Goal: Information Seeking & Learning: Learn about a topic

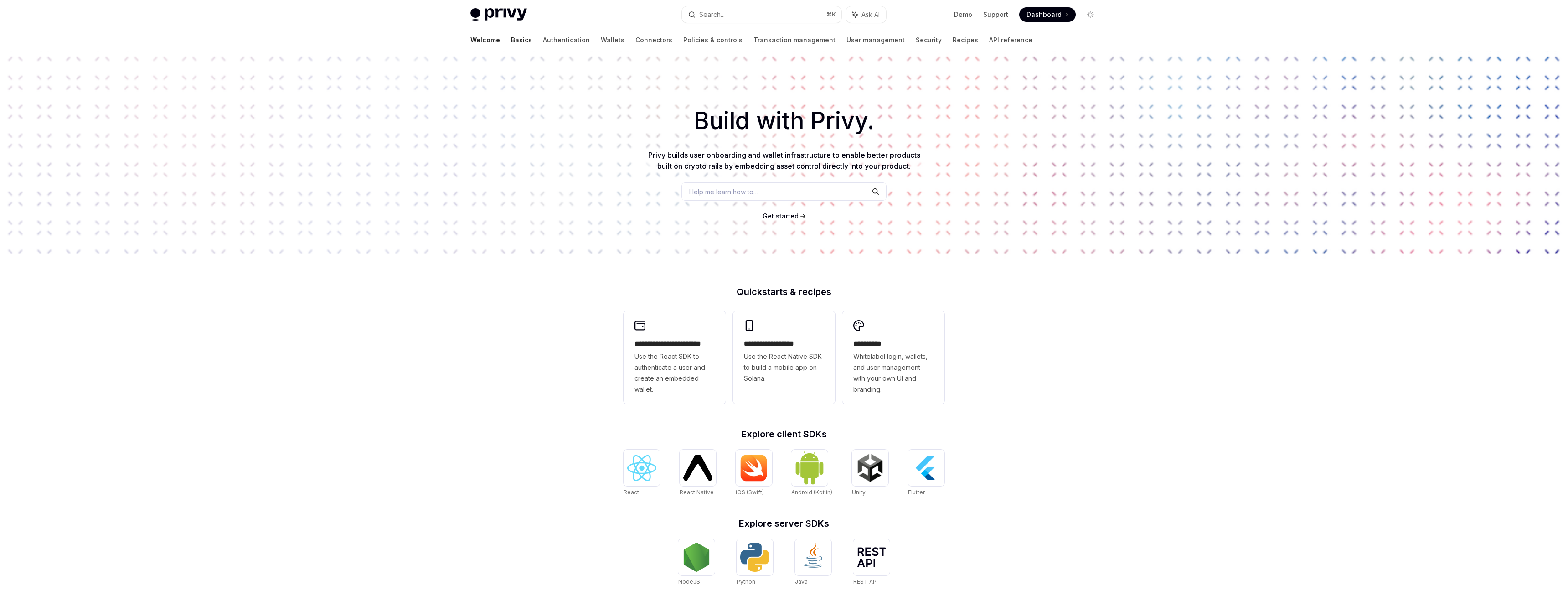
click at [511, 41] on link "Basics" at bounding box center [521, 40] width 21 height 22
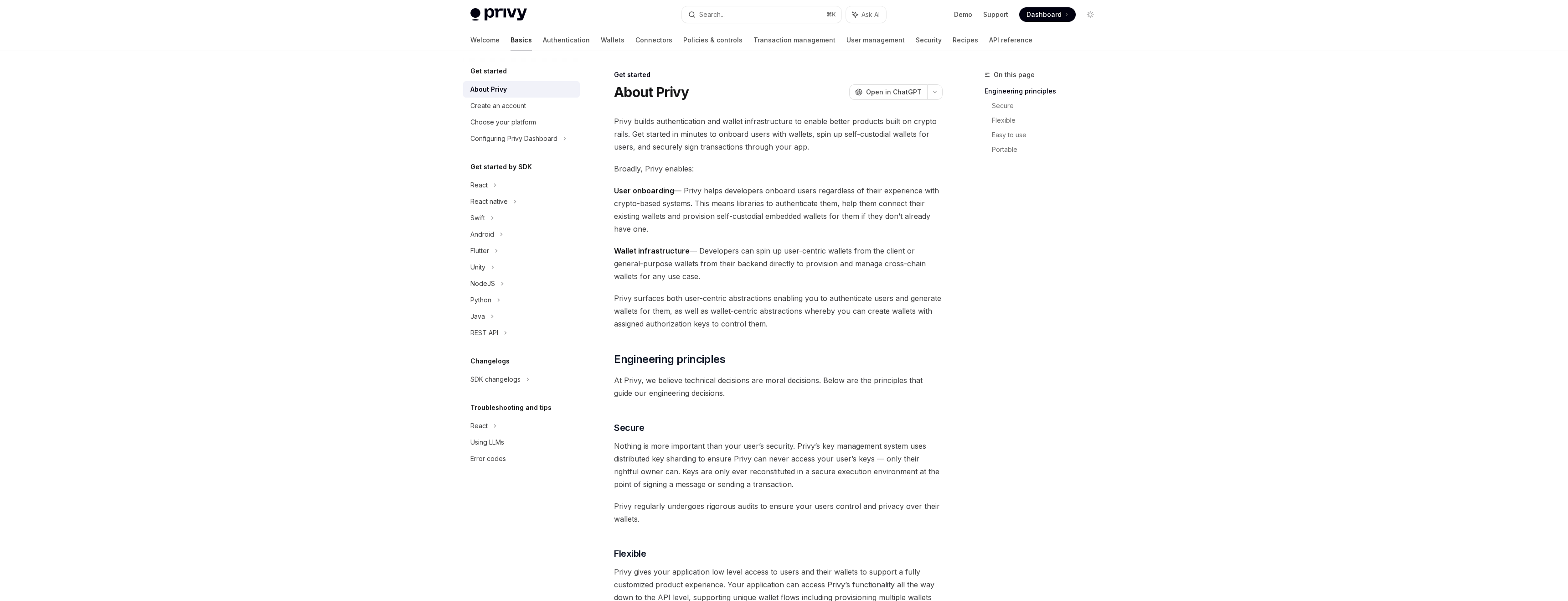
click at [513, 390] on div "Get started About Privy Create an account Choose your platform Configuring Priv…" at bounding box center [522, 266] width 117 height 401
click at [488, 191] on div "SDK changelogs" at bounding box center [479, 185] width 17 height 11
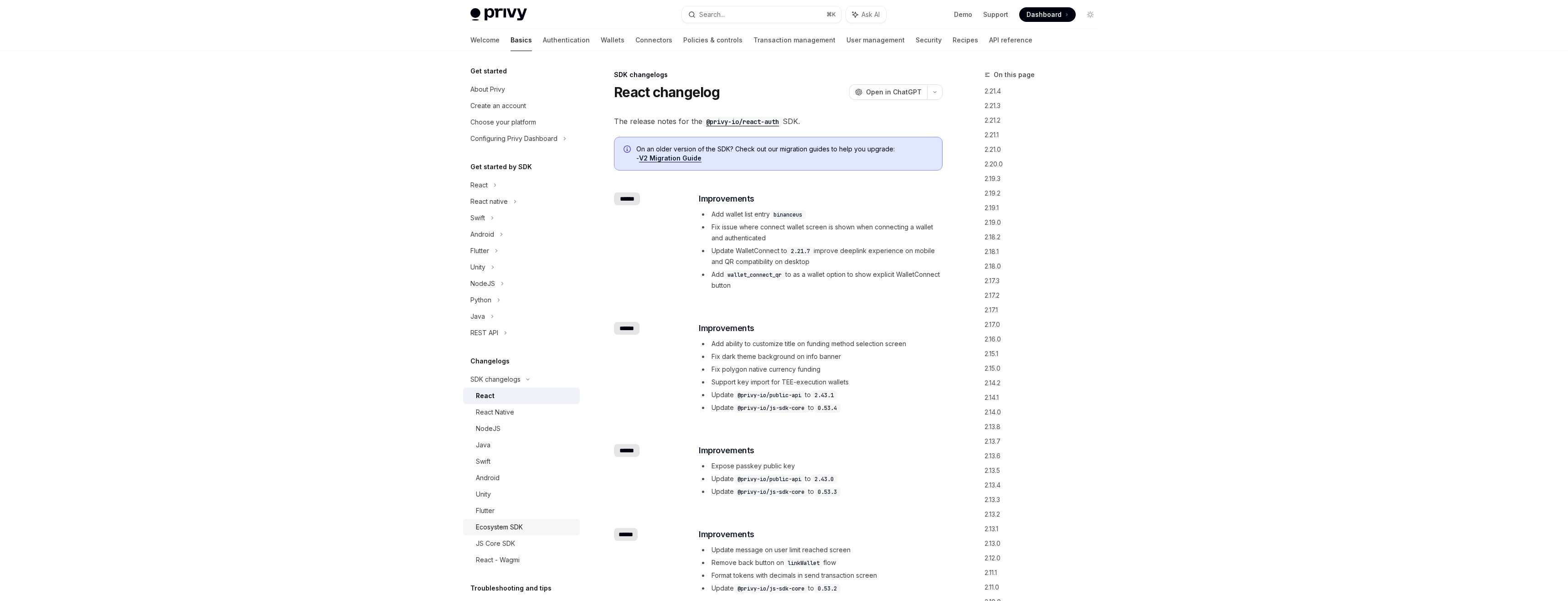
click at [507, 525] on div "Ecosystem SDK" at bounding box center [499, 527] width 47 height 11
type textarea "*"
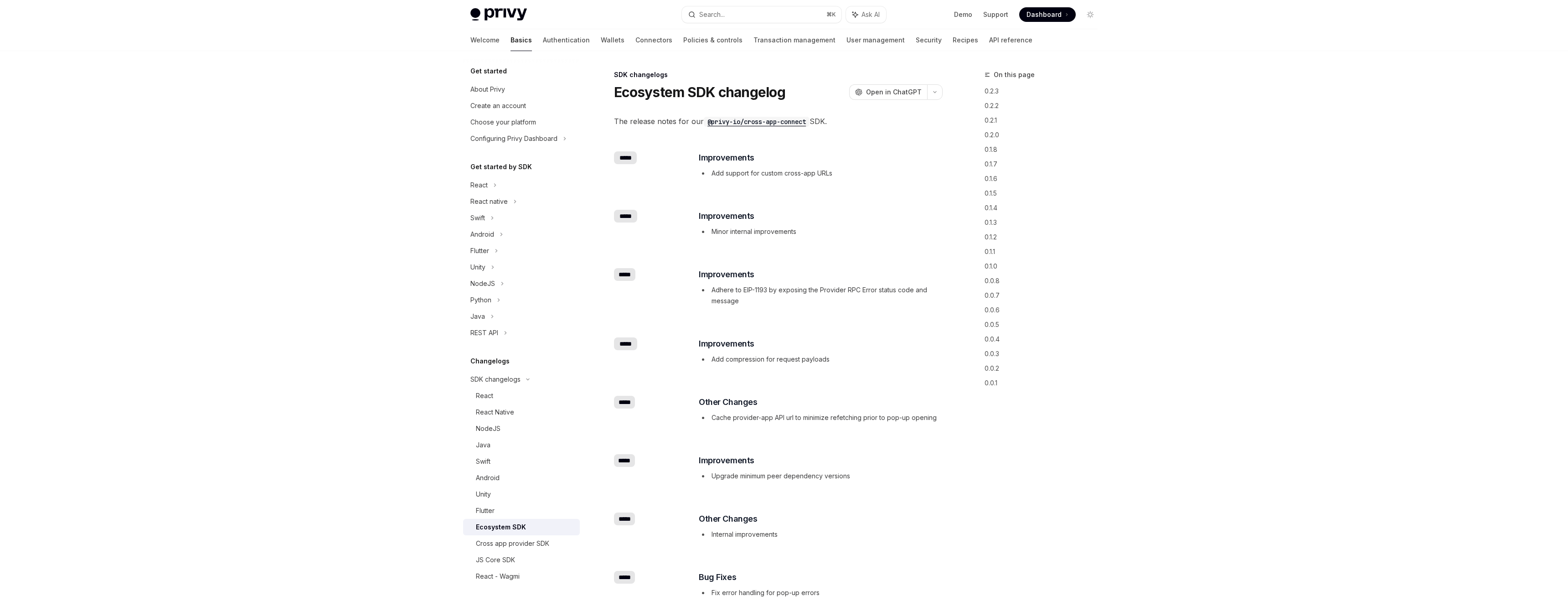
click at [745, 122] on code "@privy-io/cross-app-connect" at bounding box center [757, 122] width 106 height 10
